Goal: Information Seeking & Learning: Learn about a topic

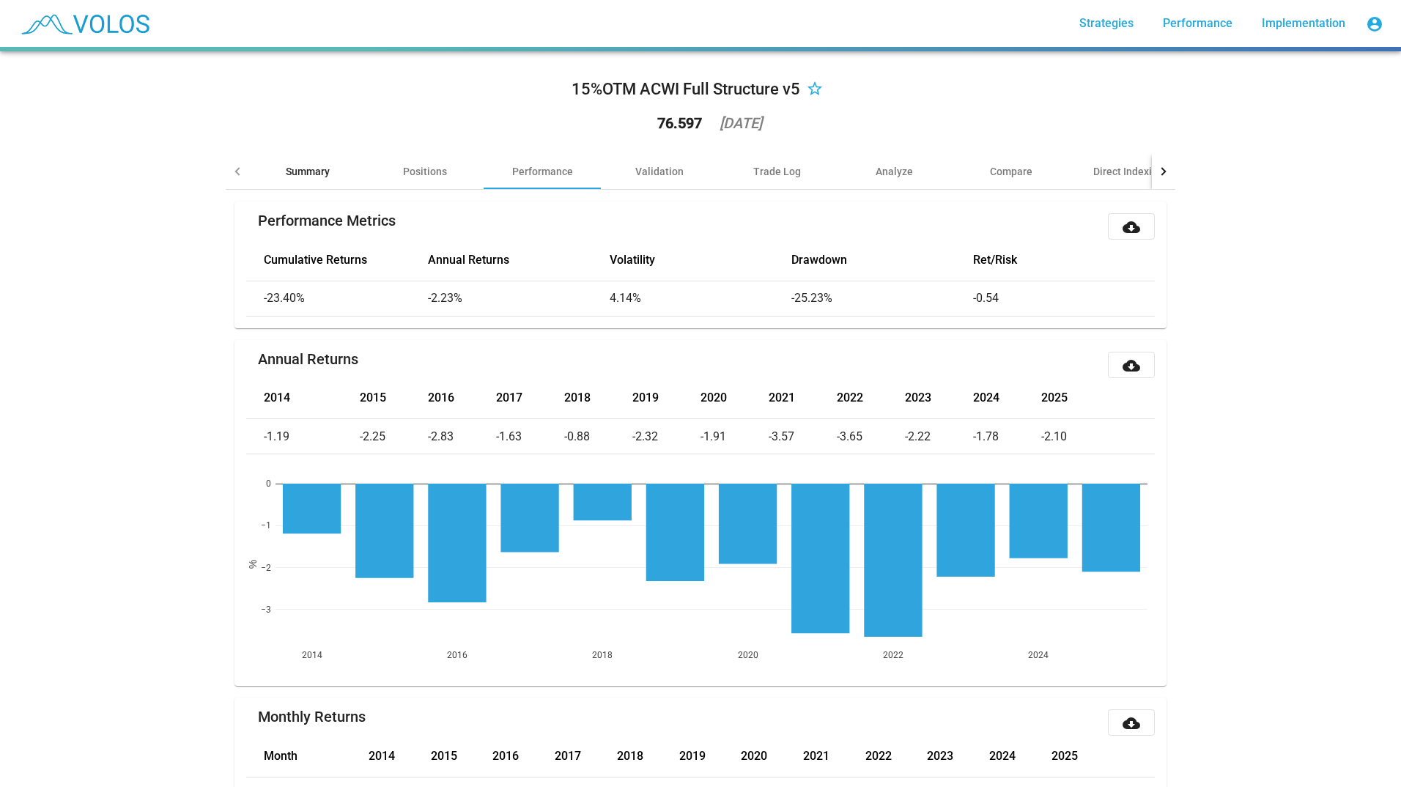
click at [321, 163] on div "Summary" at bounding box center [307, 171] width 117 height 35
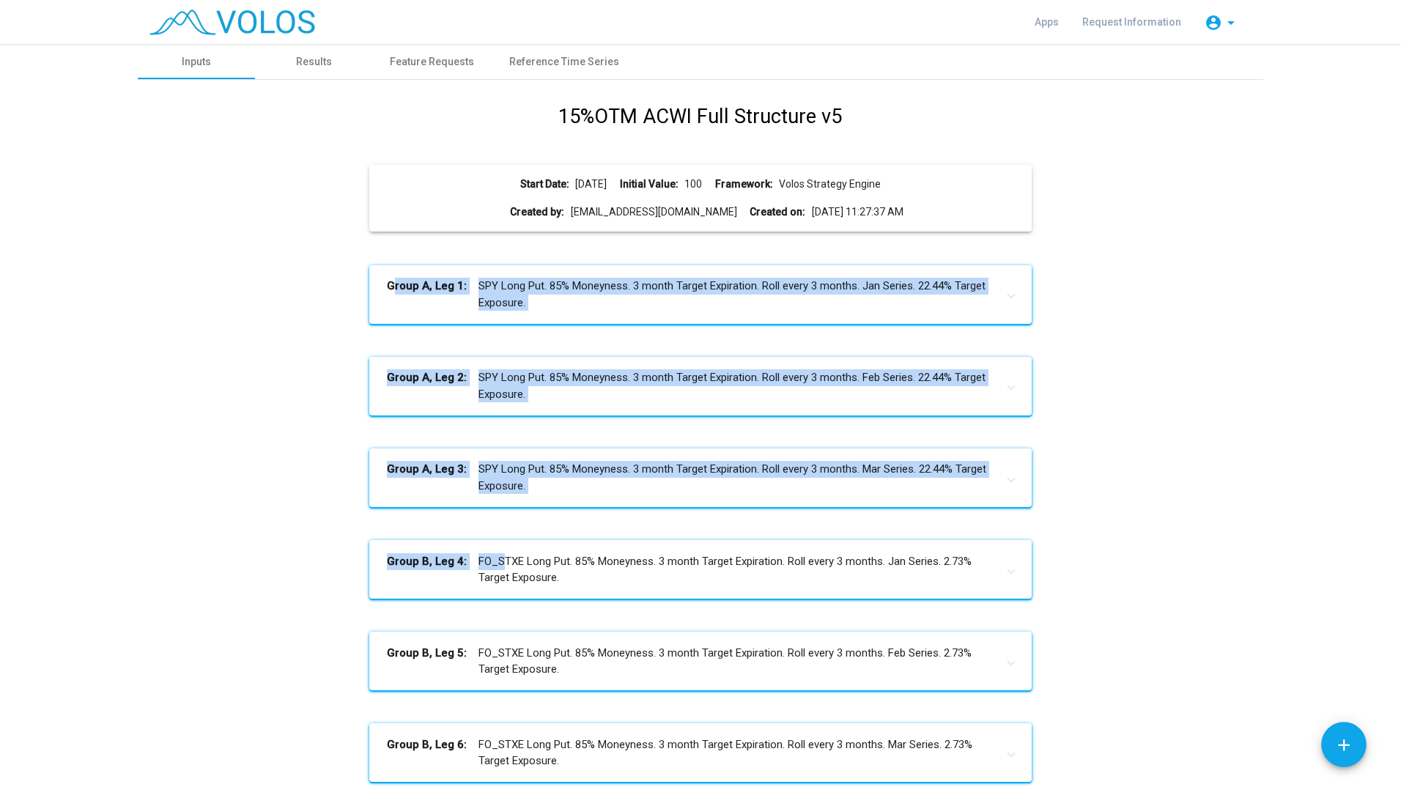
drag, startPoint x: 342, startPoint y: 272, endPoint x: 494, endPoint y: 559, distance: 325.3
click at [494, 559] on div "15%OTM ACWI Full Structure v5 Start Date: 2014-04-01 Initial Value: 100 Framewo…" at bounding box center [700, 764] width 1103 height 1324
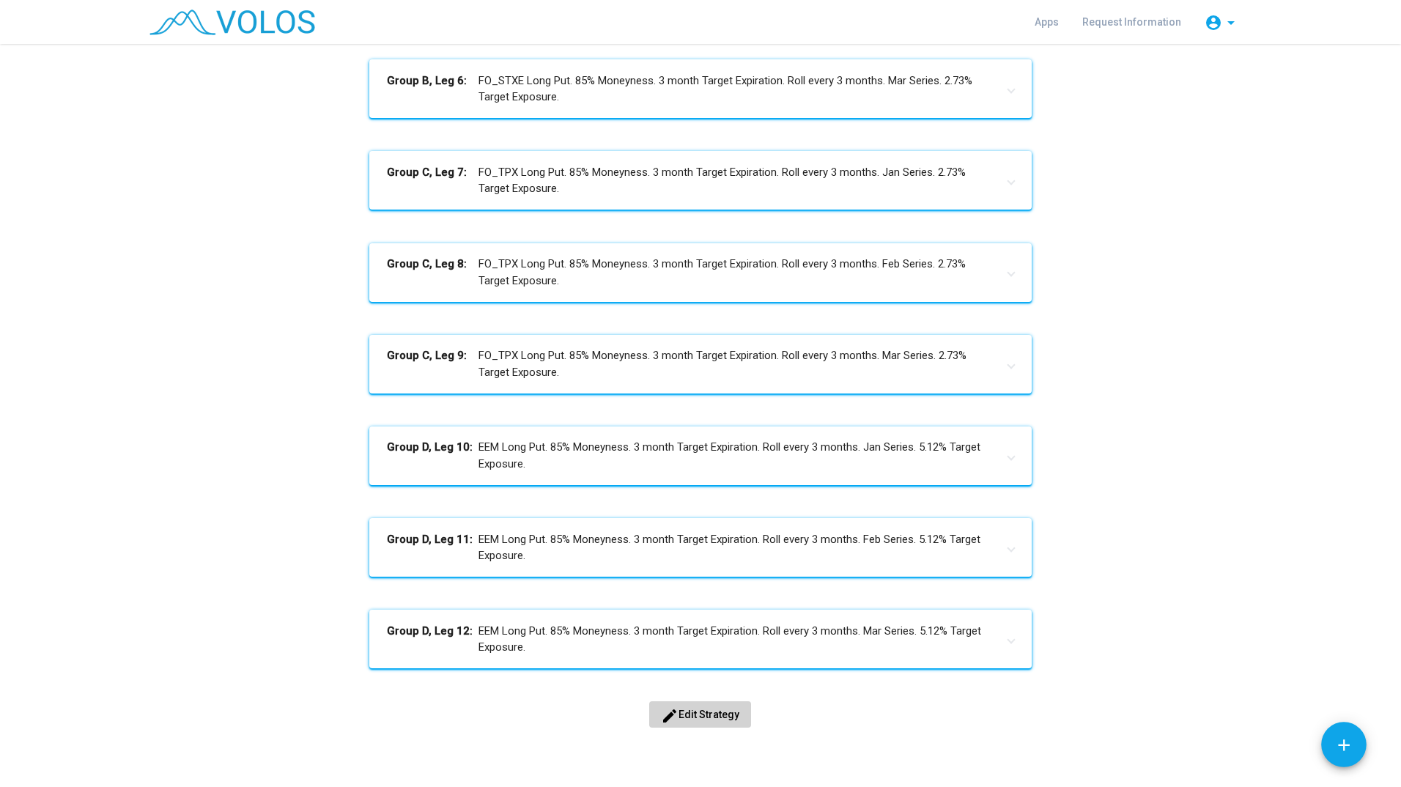
scroll to position [697, 0]
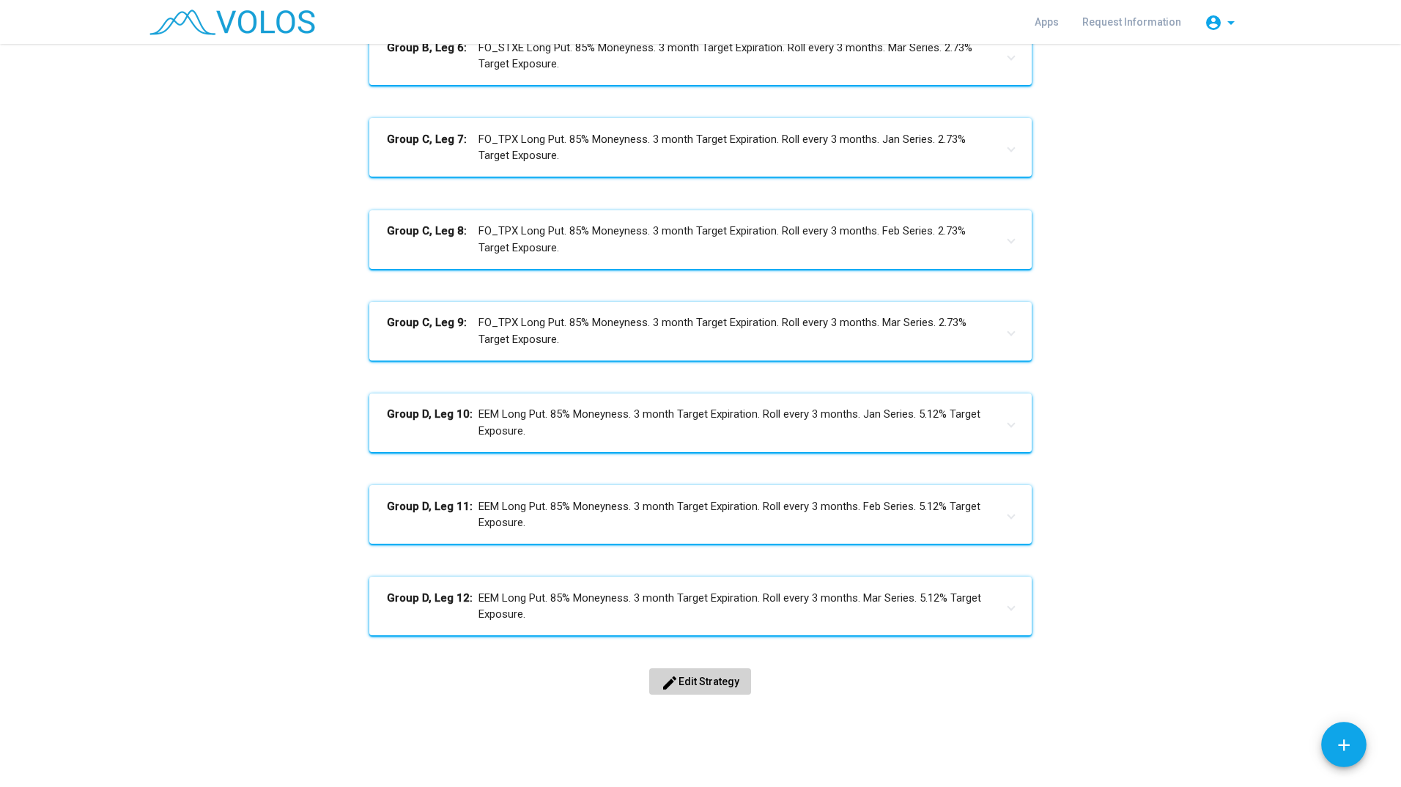
drag, startPoint x: 224, startPoint y: 404, endPoint x: 53, endPoint y: 362, distance: 176.5
click at [225, 404] on div "15%OTM ACWI Full Structure v5 Start Date: 2014-04-01 Initial Value: 100 Framewo…" at bounding box center [700, 67] width 1103 height 1324
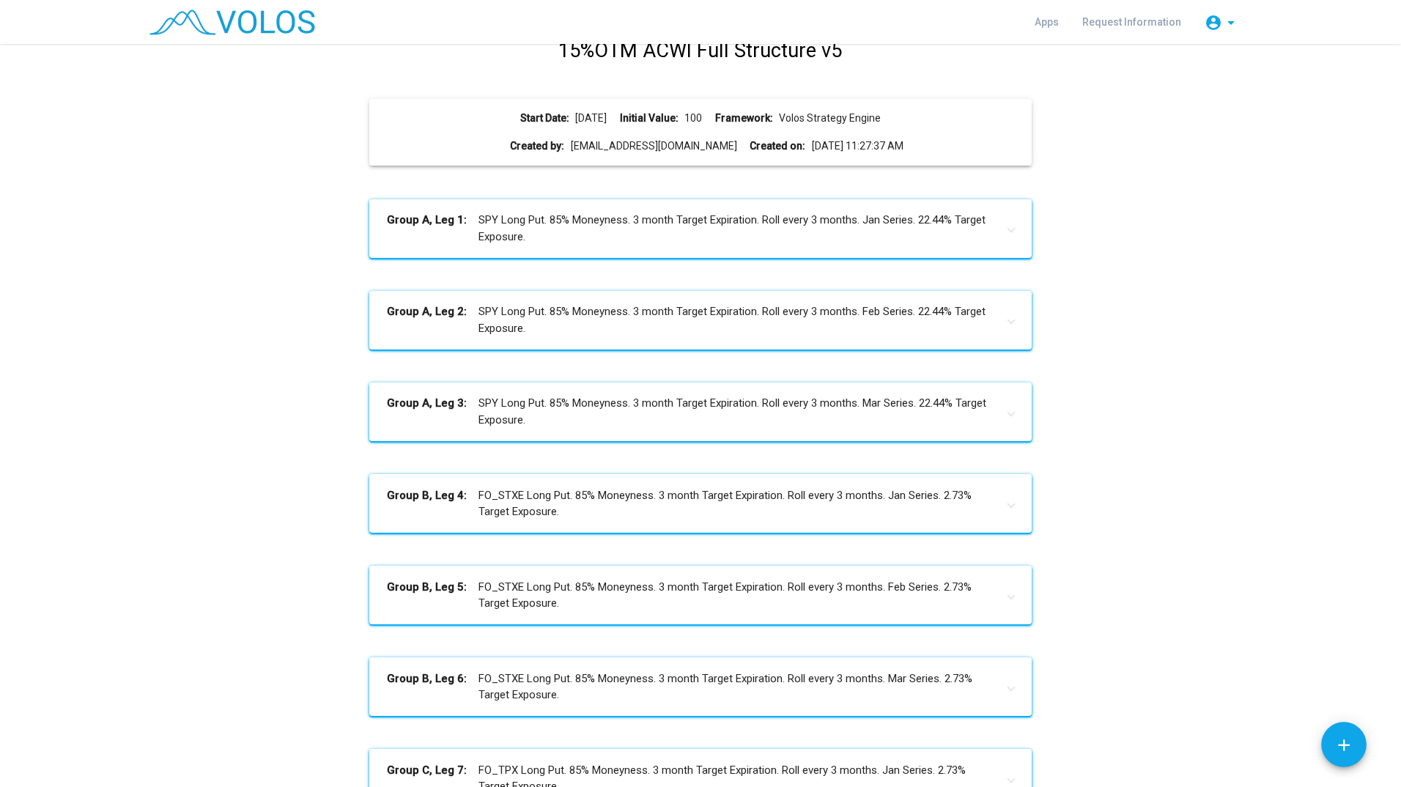
scroll to position [0, 0]
